Goal: Navigation & Orientation: Find specific page/section

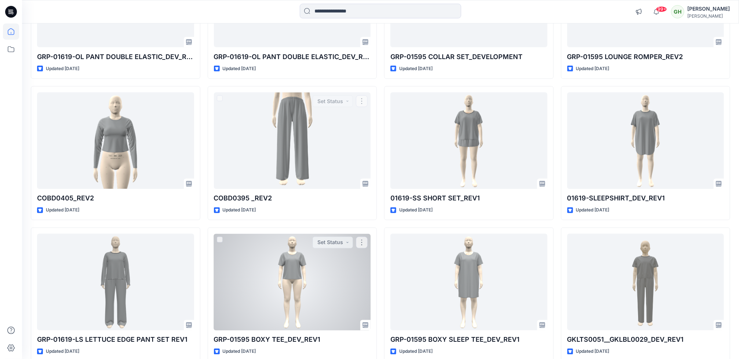
scroll to position [622, 0]
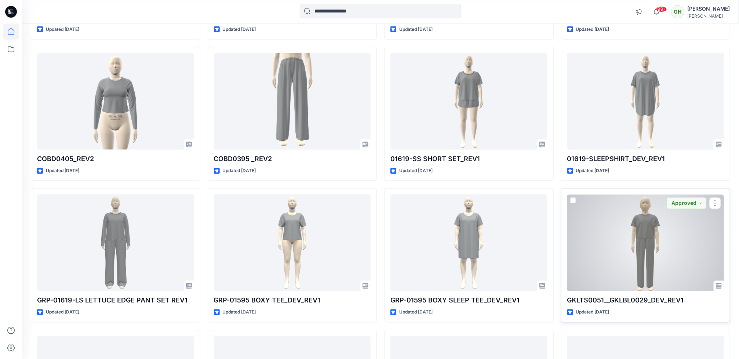
click at [665, 295] on div "GKLTS0051__GKLBL0029_DEV_REV1 Updated [DATE] Approved" at bounding box center [646, 255] width 170 height 134
click at [624, 269] on div at bounding box center [645, 243] width 157 height 97
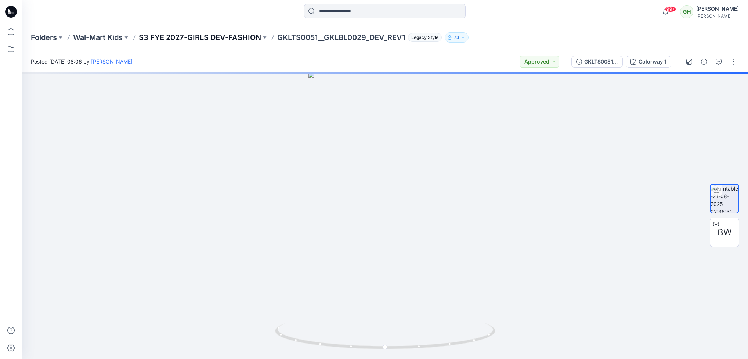
click at [195, 35] on p "S3 FYE 2027-GIRLS DEV-FASHION" at bounding box center [200, 37] width 122 height 10
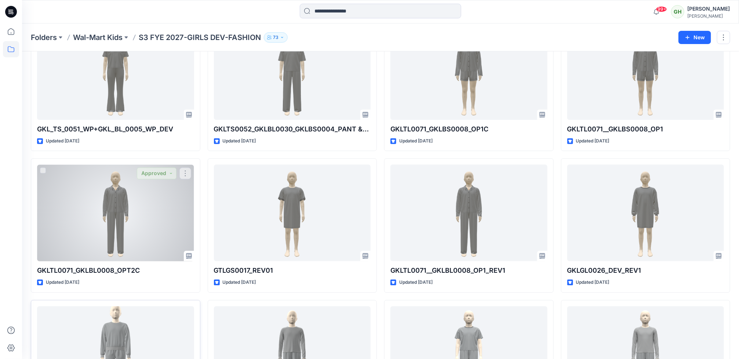
scroll to position [881, 0]
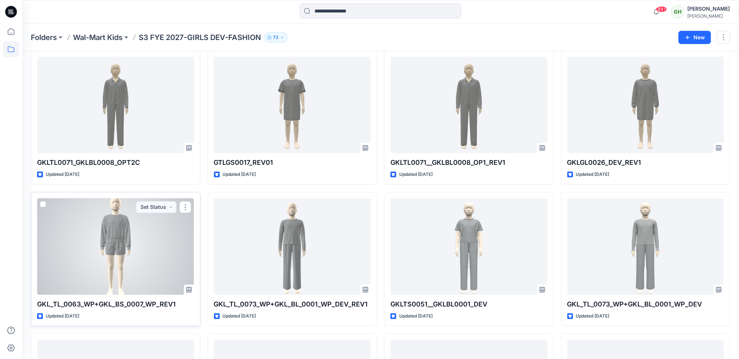
click at [139, 242] on div at bounding box center [115, 246] width 157 height 97
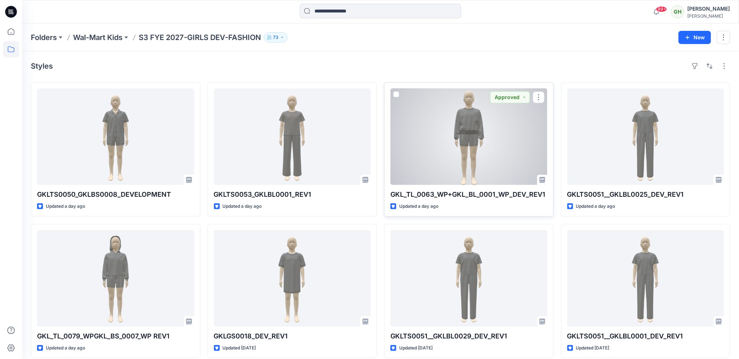
click at [443, 169] on div at bounding box center [469, 136] width 157 height 97
